Goal: Register for event/course

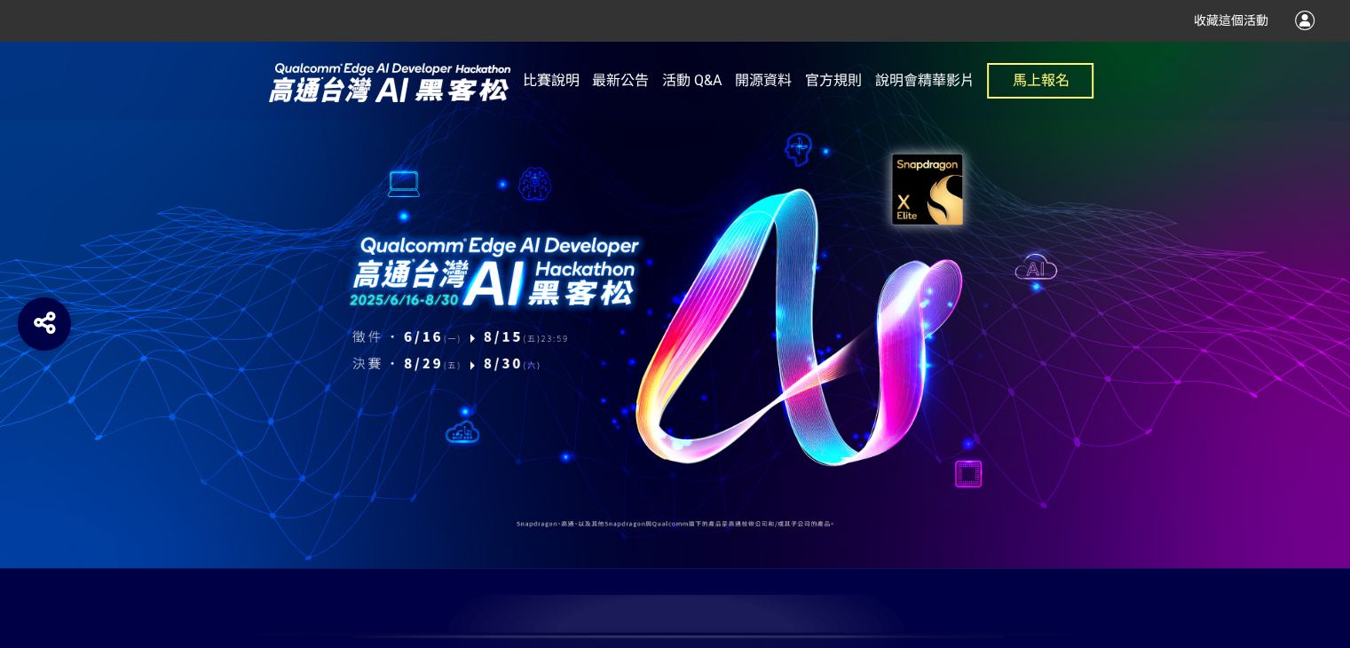
click at [556, 82] on span "比賽說明" at bounding box center [551, 80] width 57 height 17
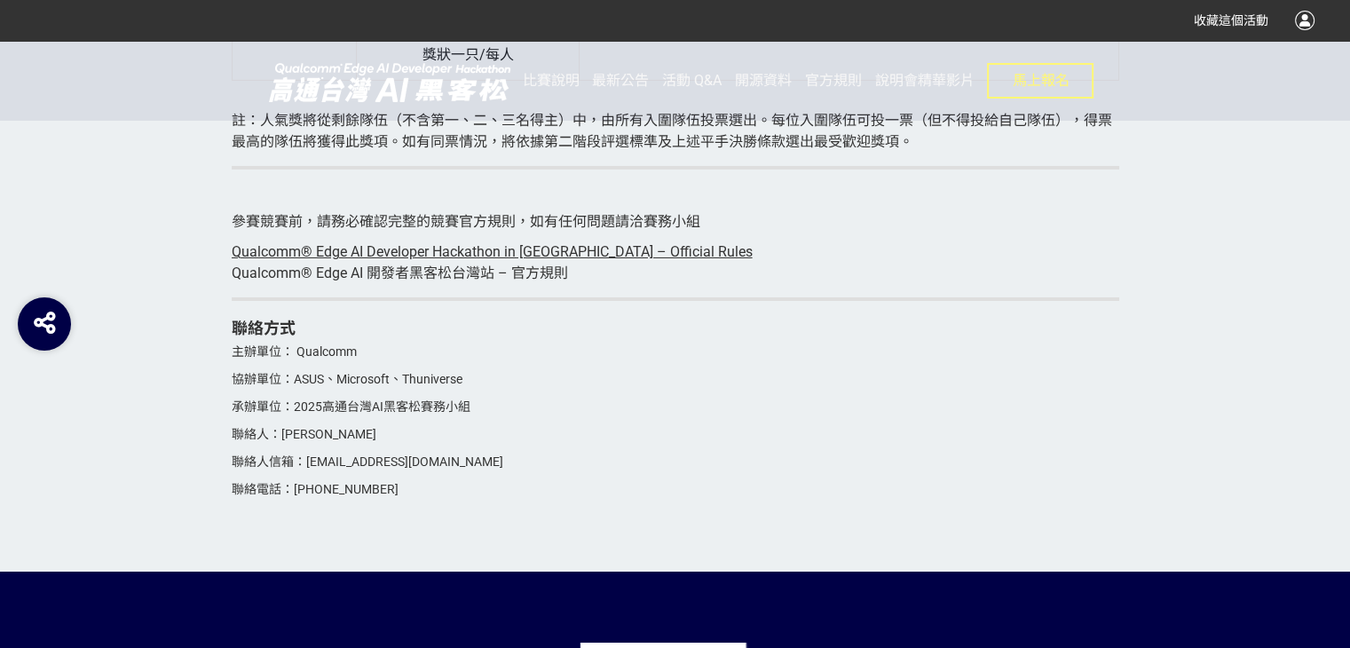
scroll to position [6101, 0]
click at [556, 83] on span "比賽說明" at bounding box center [551, 80] width 57 height 17
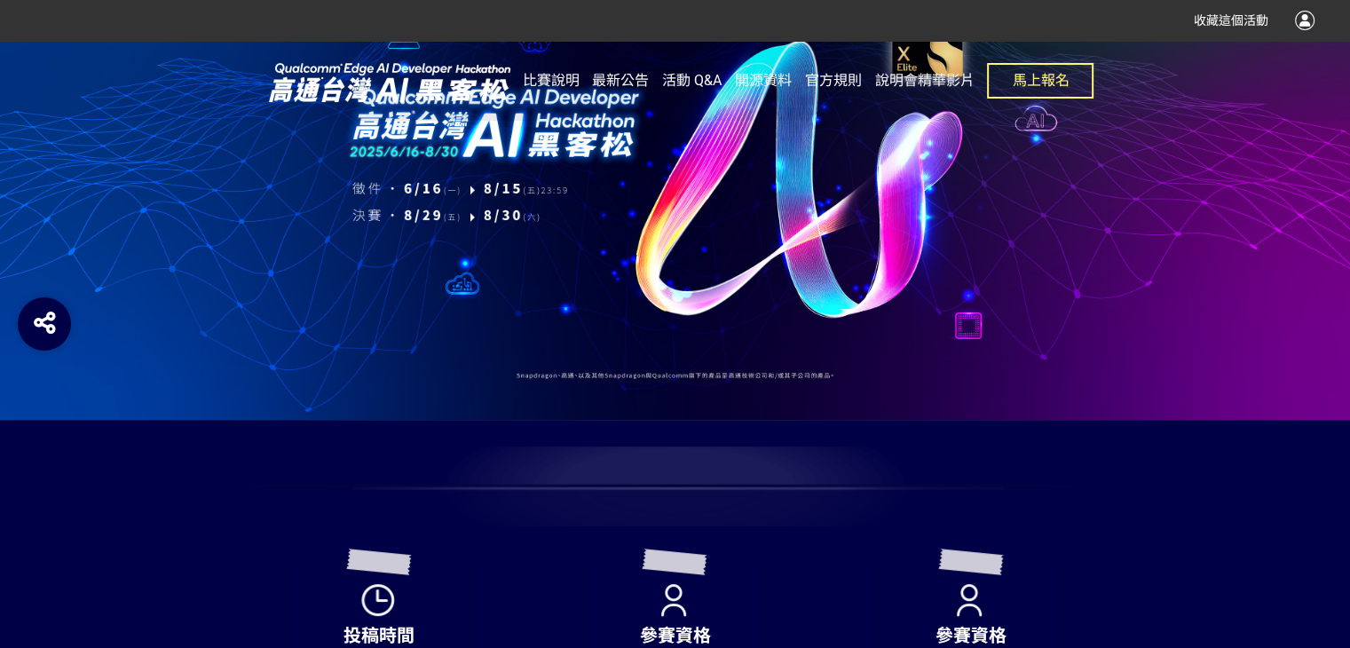
scroll to position [0, 0]
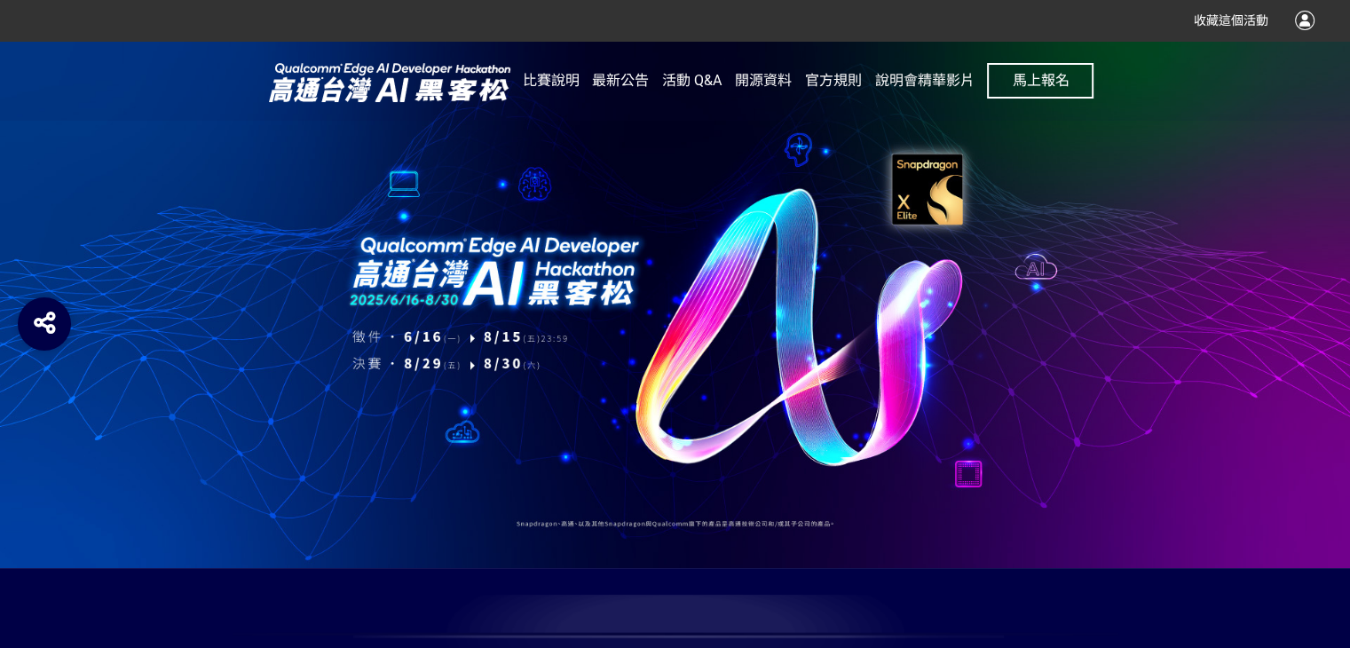
click at [1064, 78] on span "馬上報名" at bounding box center [1040, 80] width 57 height 17
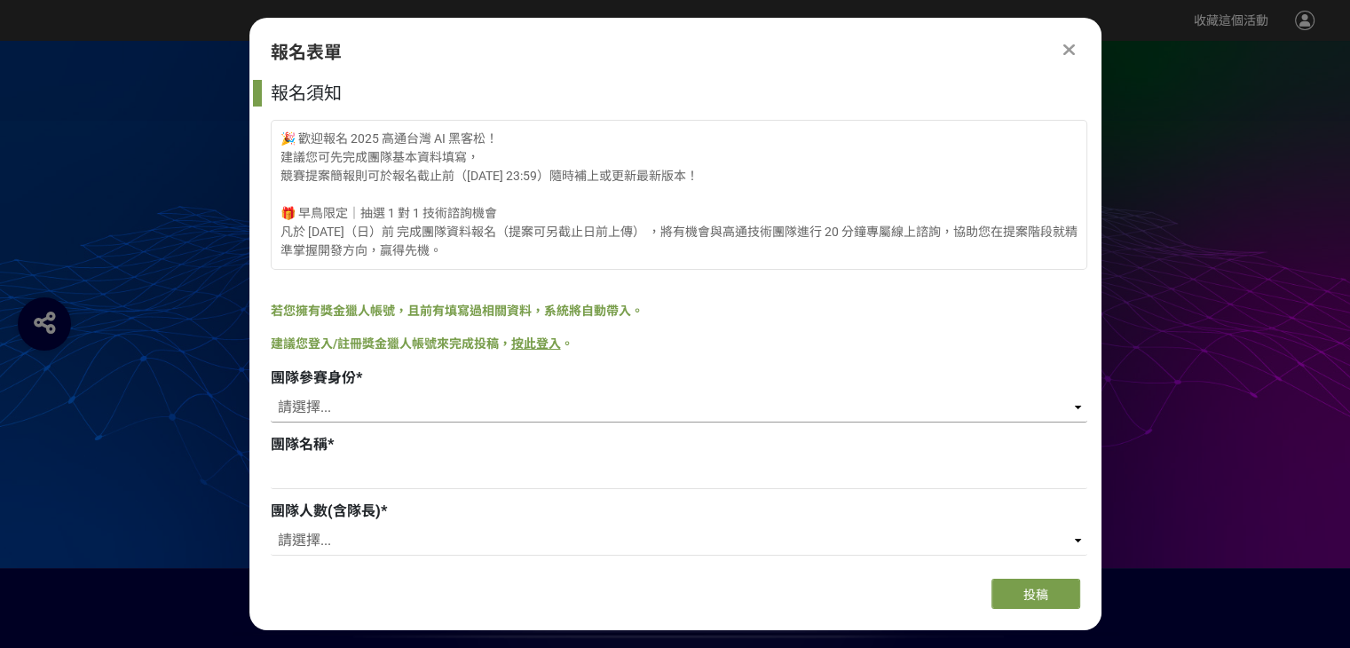
click at [951, 407] on select "請選擇... 學生 社會人士 社會人士+學生" at bounding box center [679, 407] width 816 height 30
click at [1064, 51] on icon at bounding box center [1069, 50] width 12 height 18
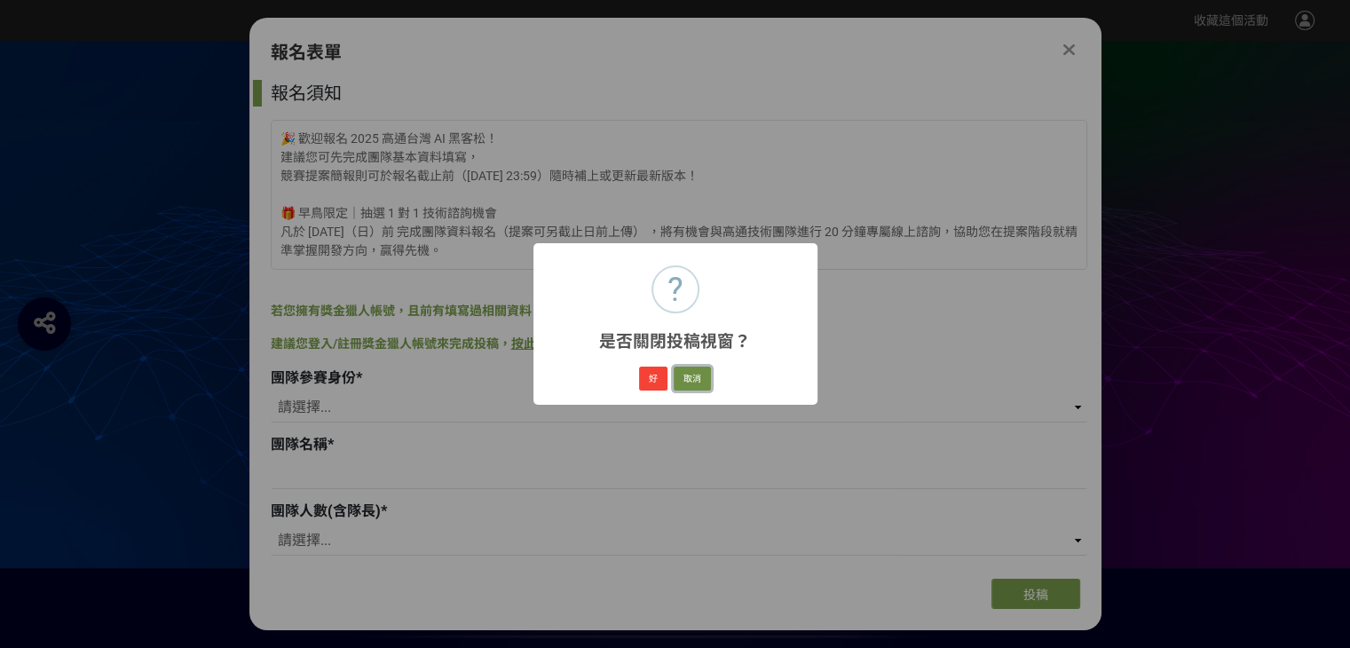
click at [690, 377] on button "取消" at bounding box center [691, 378] width 37 height 25
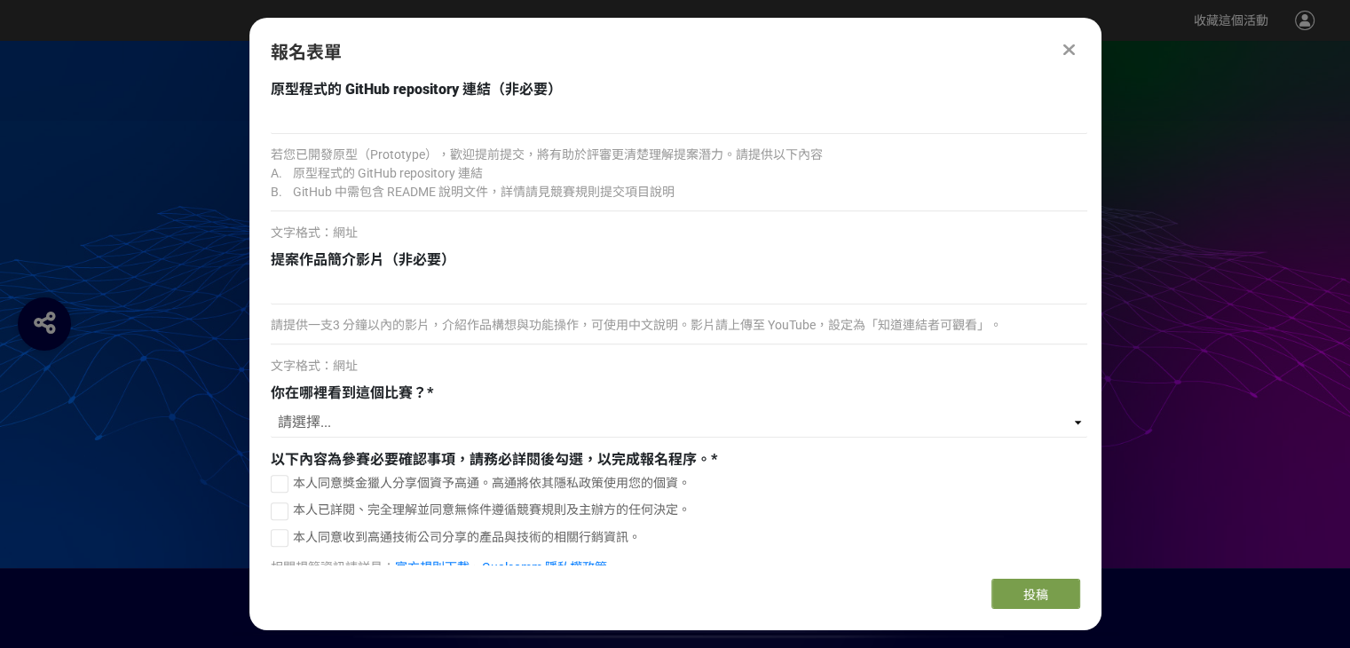
scroll to position [1630, 0]
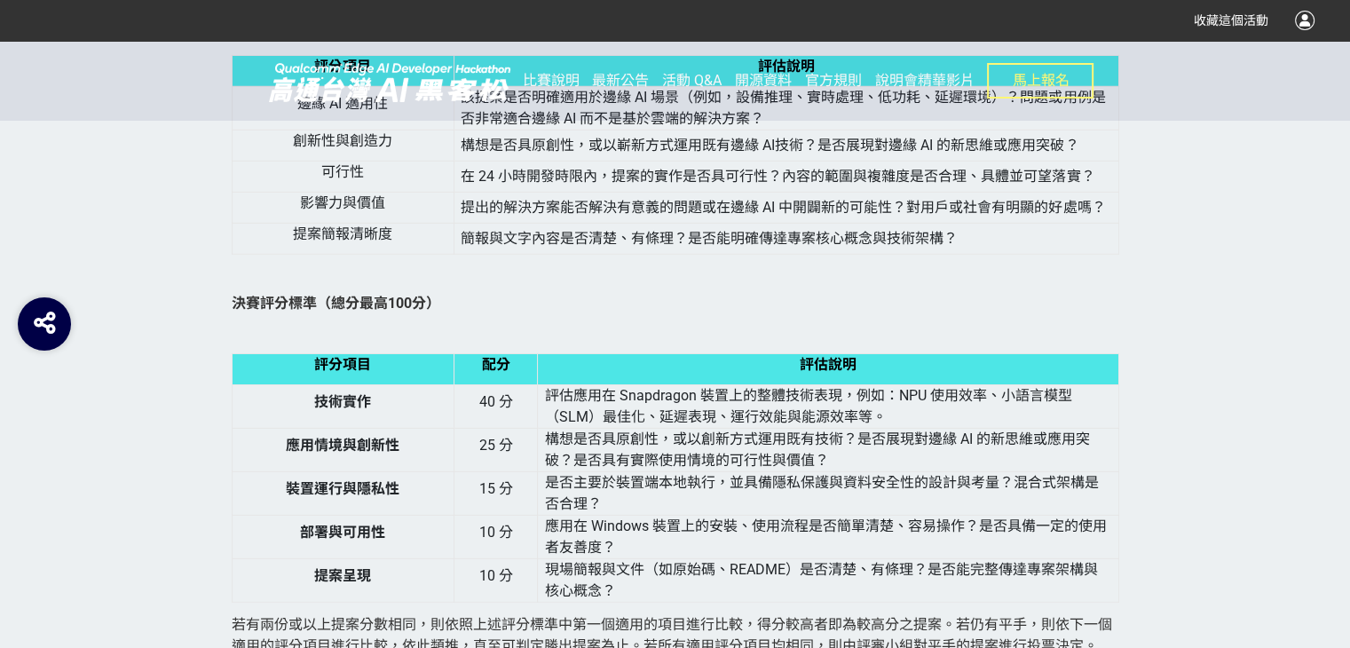
scroll to position [4969, 0]
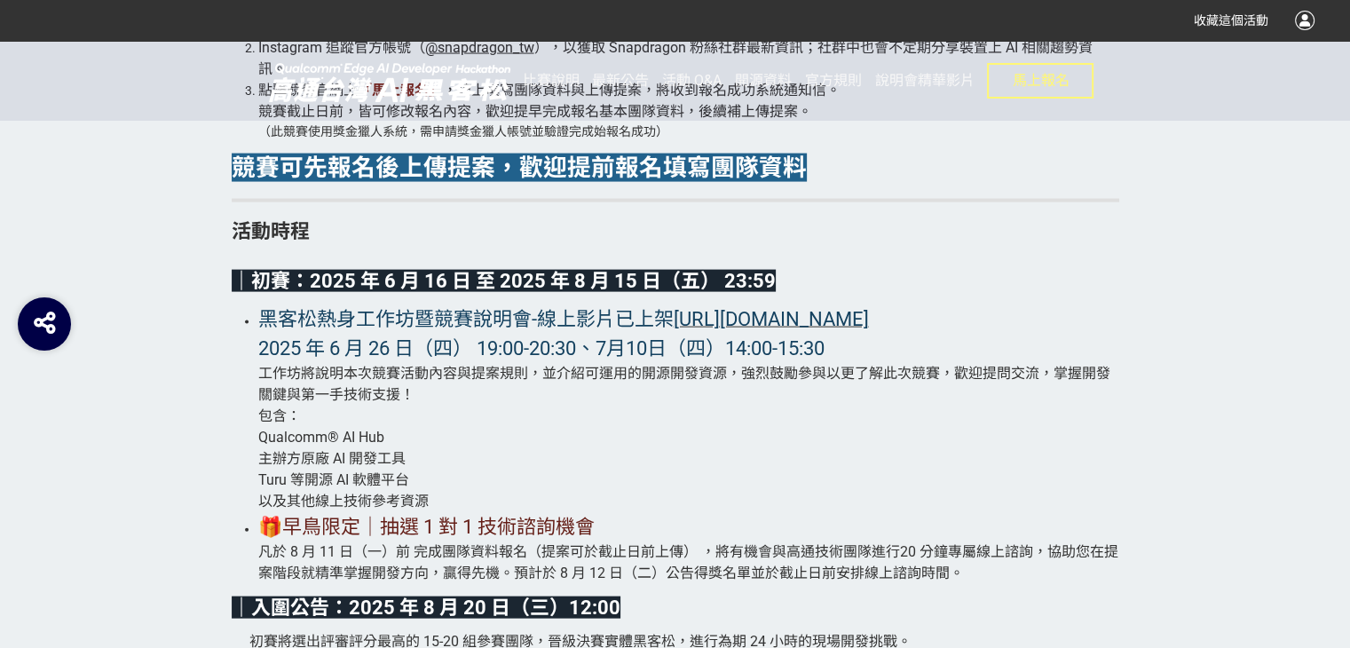
scroll to position [3727, 0]
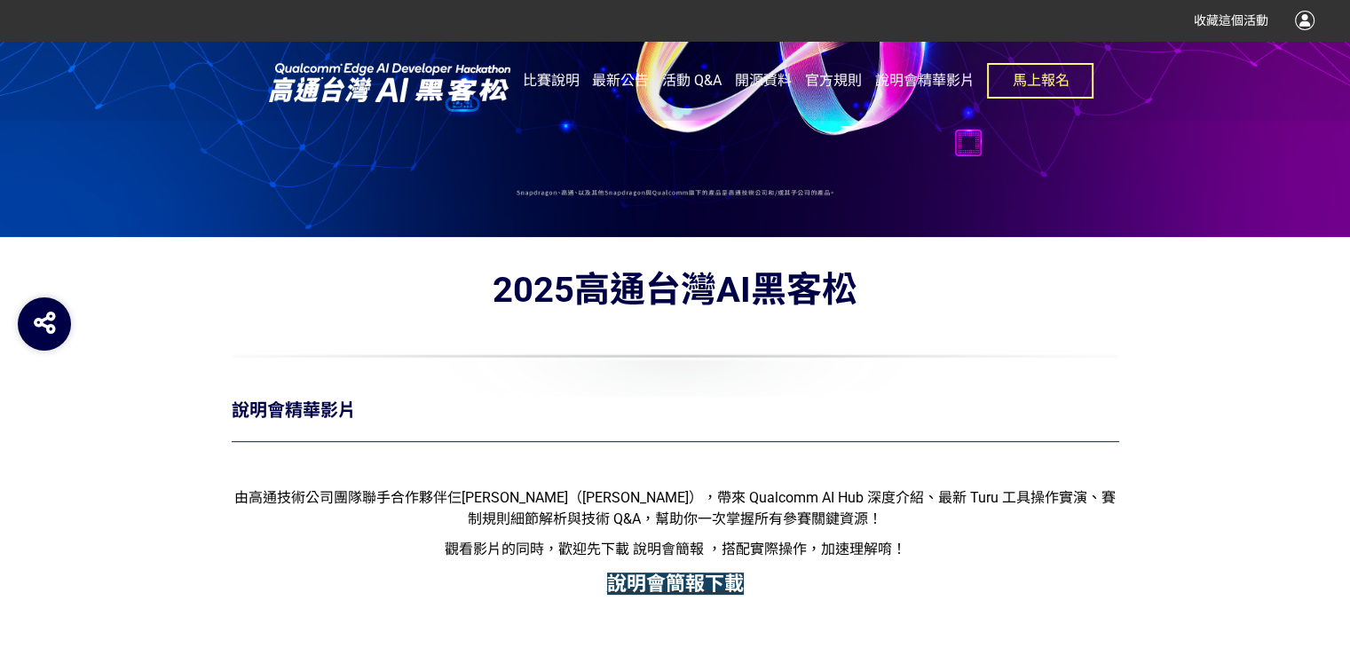
scroll to position [71, 0]
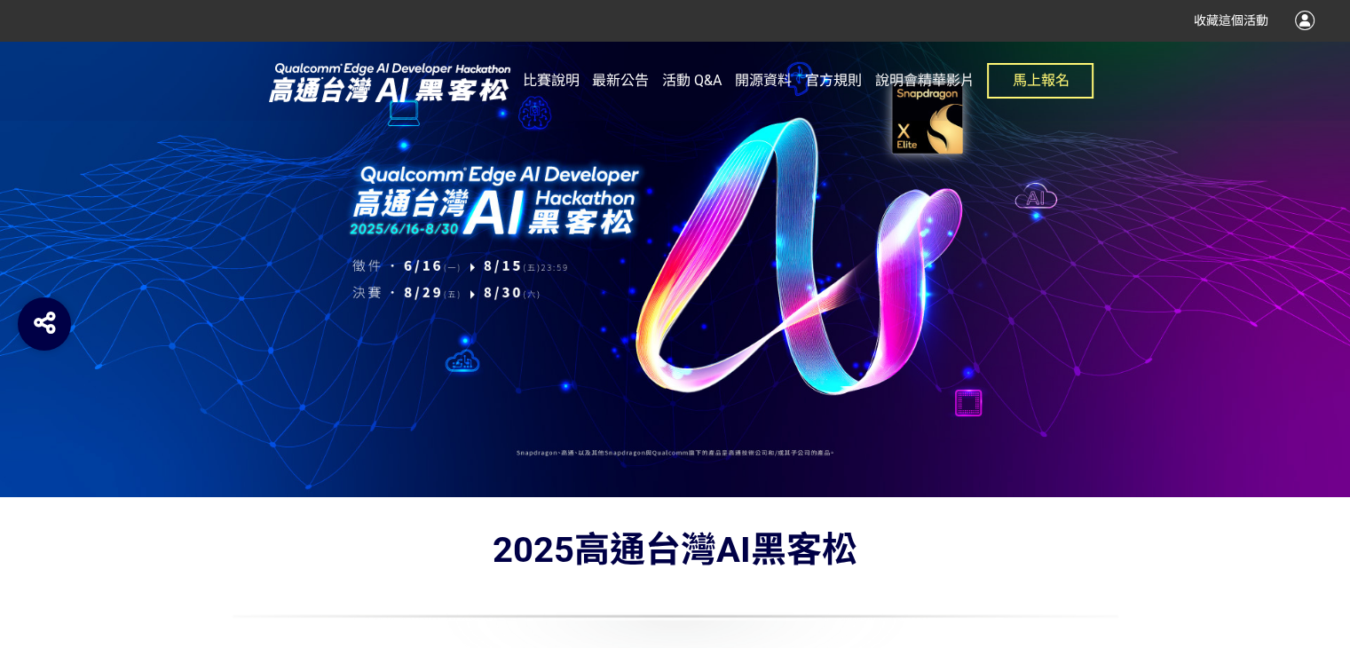
click at [828, 78] on span "官方規則" at bounding box center [833, 80] width 57 height 17
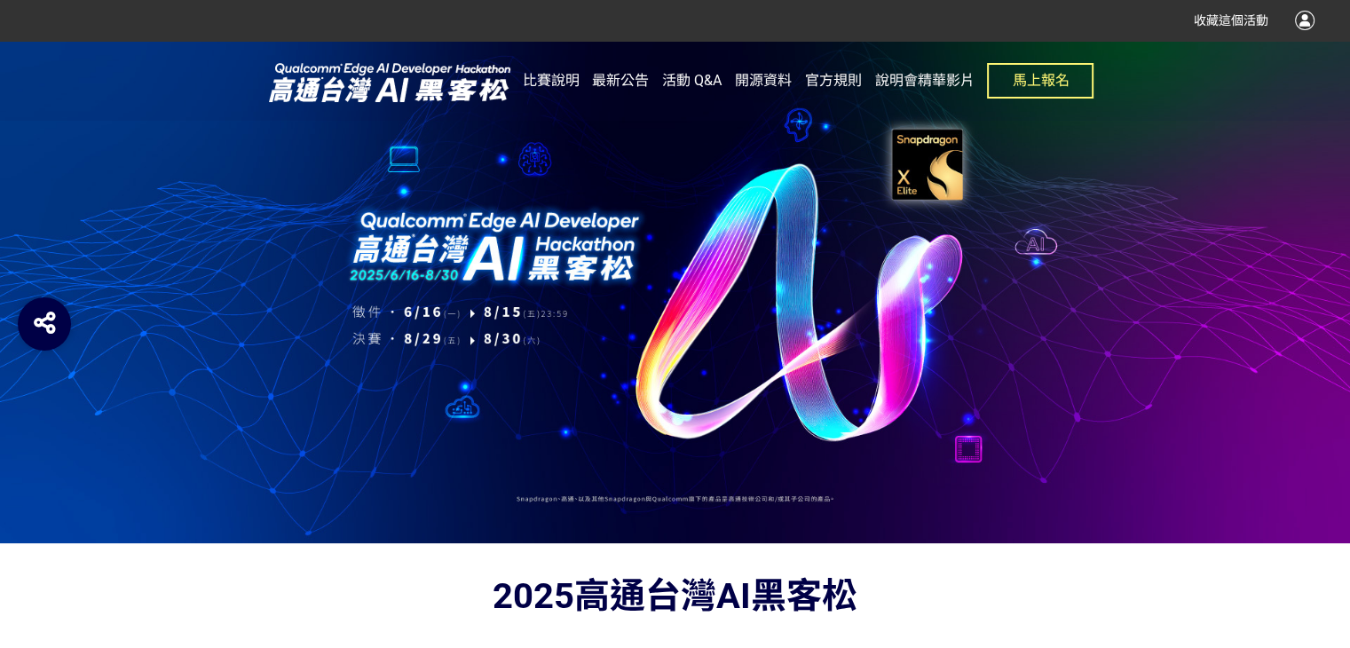
scroll to position [0, 0]
